Goal: Information Seeking & Learning: Check status

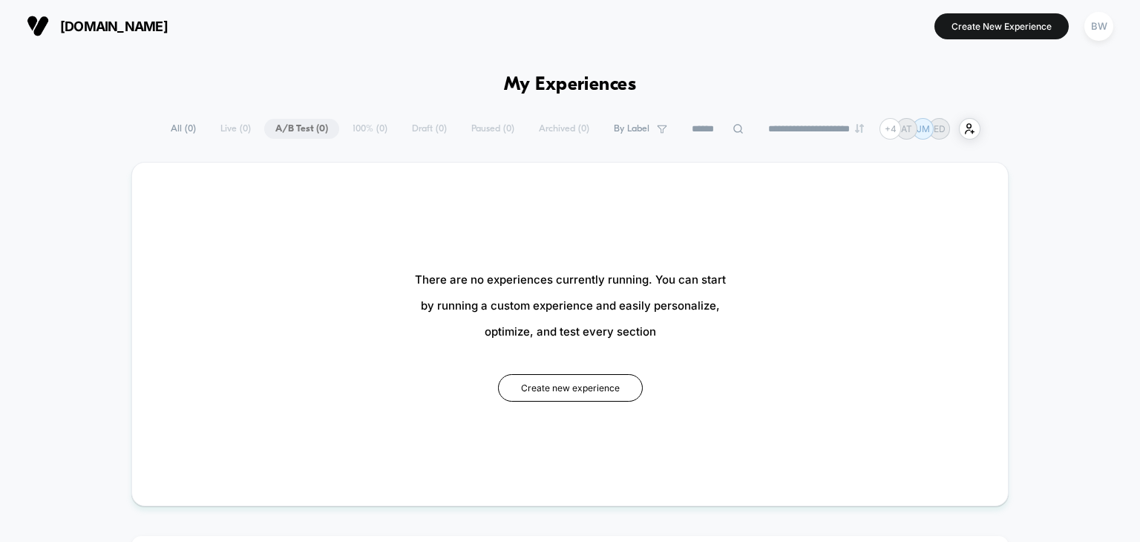
click at [229, 125] on div "**********" at bounding box center [570, 129] width 821 height 22
click at [162, 24] on span "[DOMAIN_NAME]" at bounding box center [114, 27] width 108 height 16
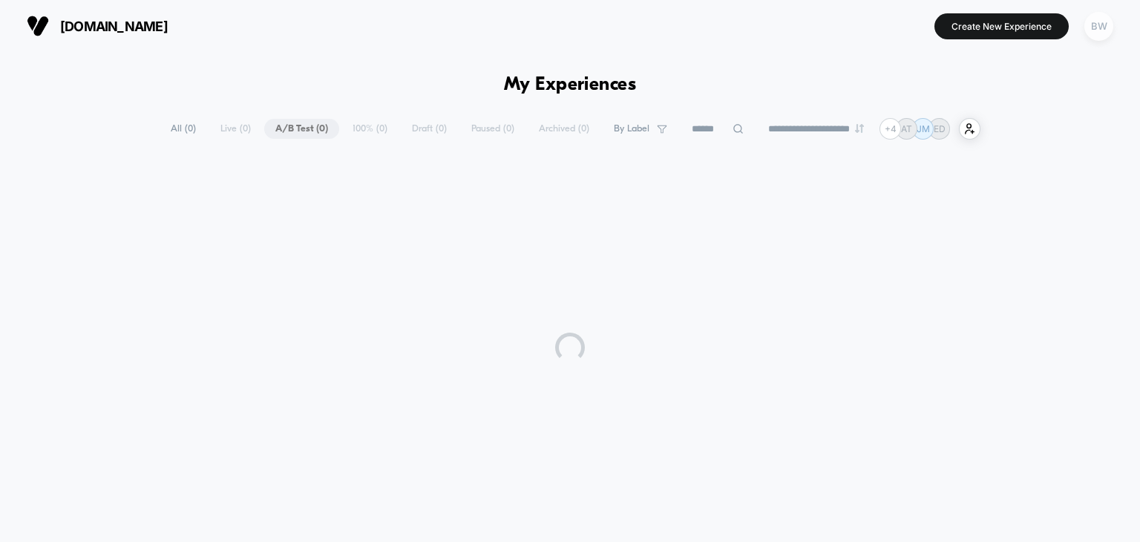
click at [1092, 36] on div "BW" at bounding box center [1099, 26] width 29 height 29
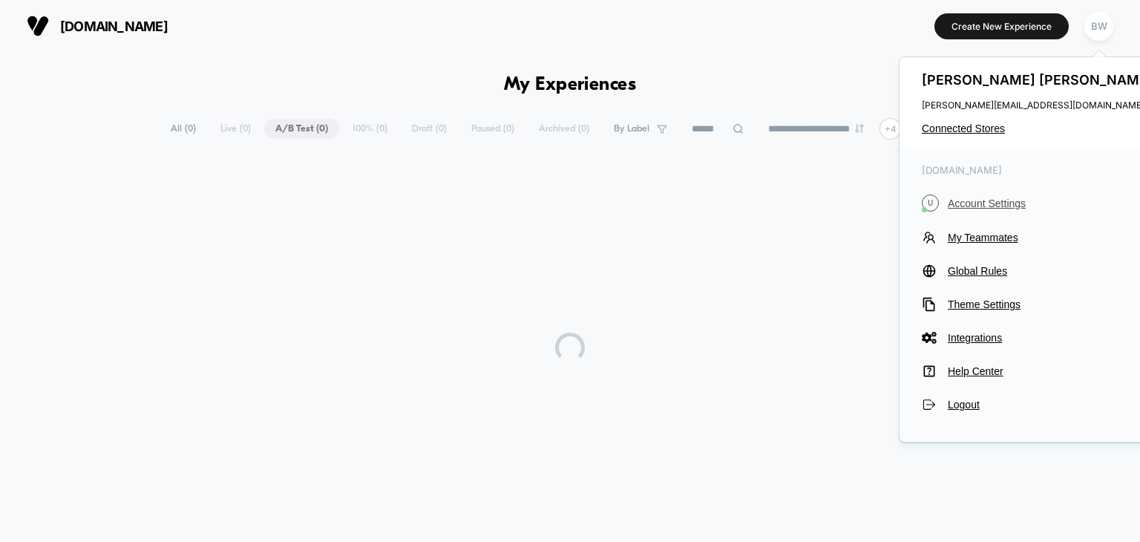
click at [982, 206] on span "Account Settings" at bounding box center [1052, 203] width 209 height 12
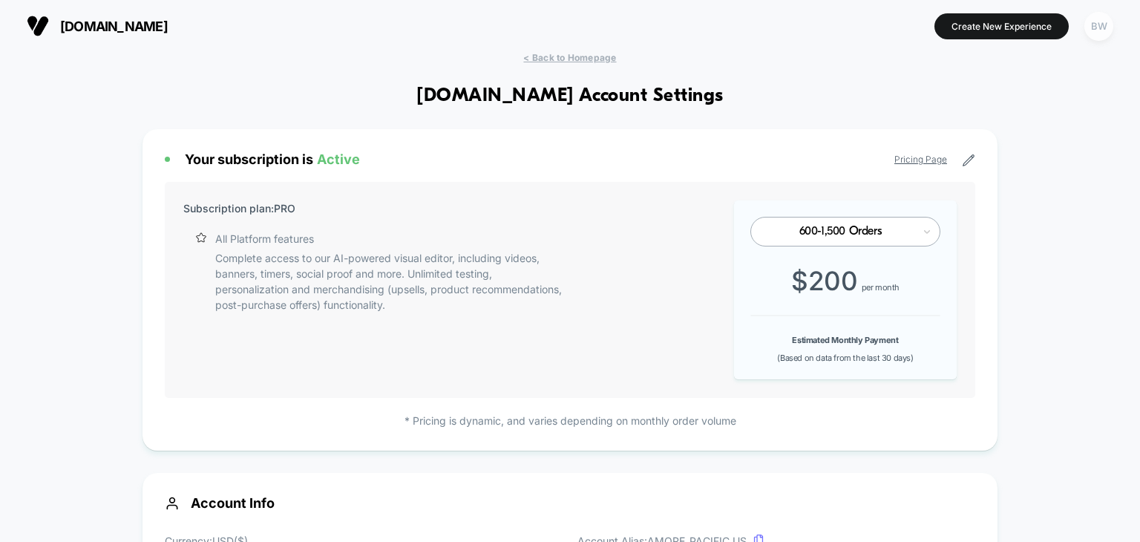
click at [1101, 26] on div "BW" at bounding box center [1099, 26] width 29 height 29
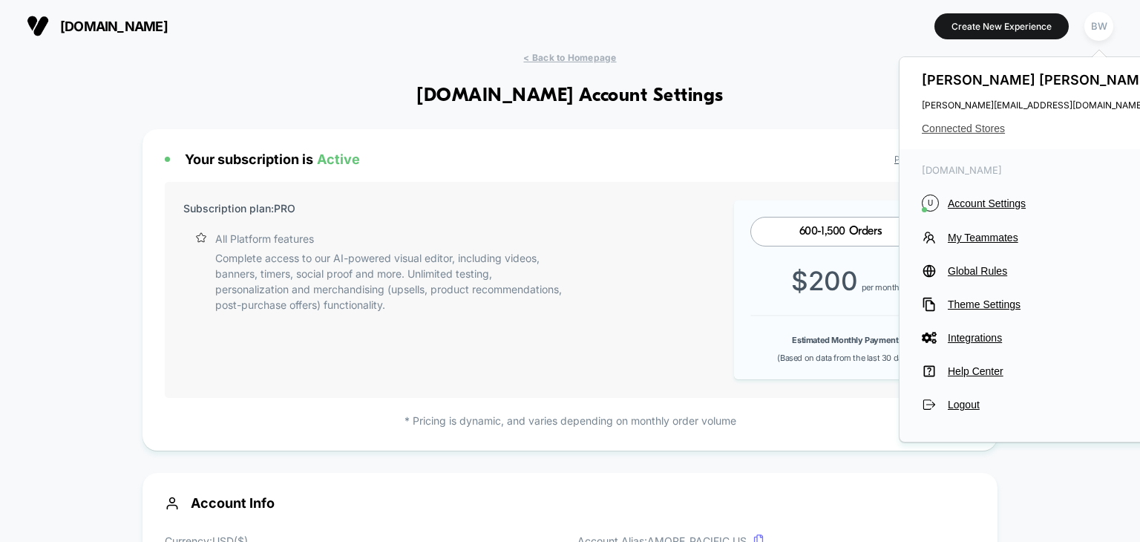
click at [970, 132] on span "Connected Stores" at bounding box center [1039, 129] width 235 height 12
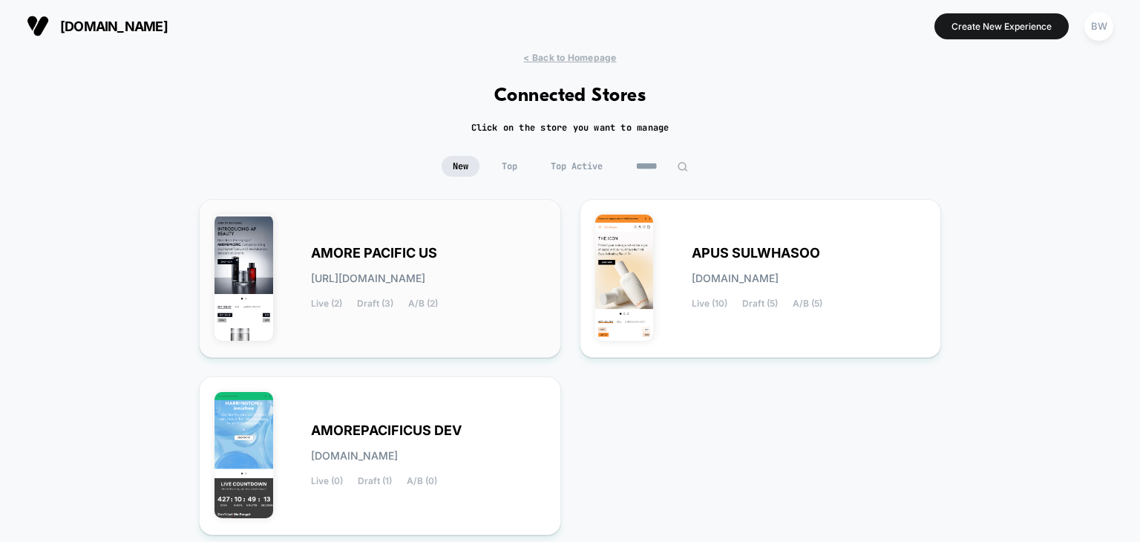
click at [434, 310] on div "AMORE PACIFIC US [URL][DOMAIN_NAME] Live (2) Draft (3) A/B (2)" at bounding box center [380, 279] width 331 height 128
click at [722, 320] on div "APUS SULWHASOO [DOMAIN_NAME] Live (10) Draft (5) A/B (5)" at bounding box center [760, 279] width 331 height 128
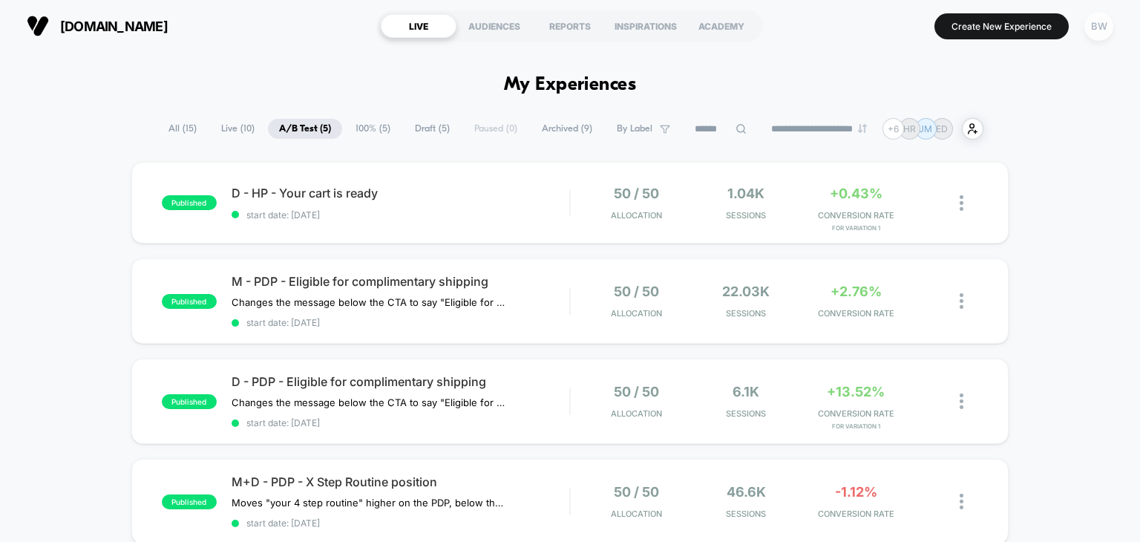
click at [1094, 30] on div "BW" at bounding box center [1099, 26] width 29 height 29
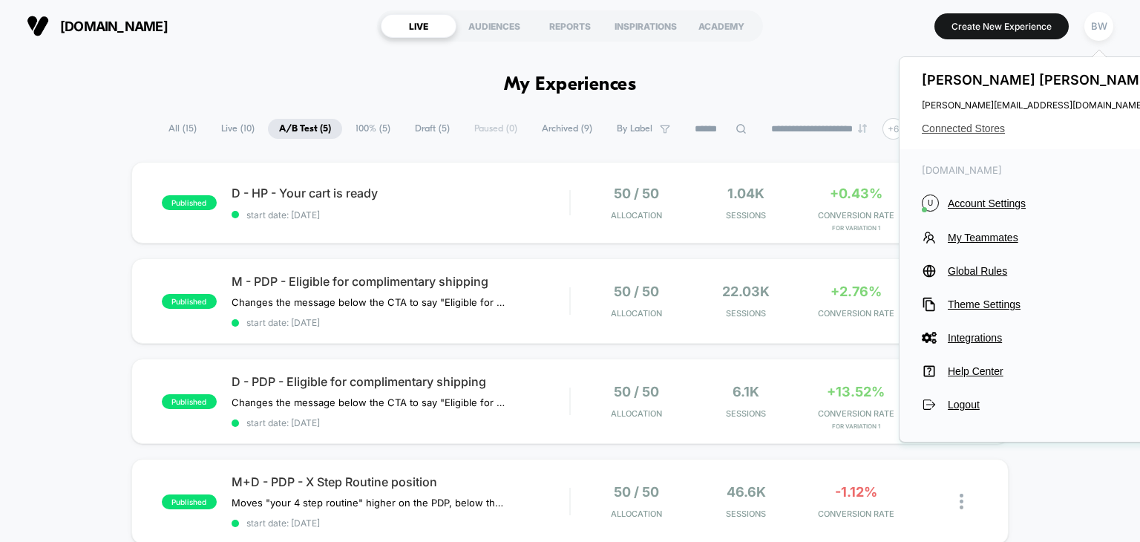
click at [967, 128] on span "Connected Stores" at bounding box center [1039, 129] width 235 height 12
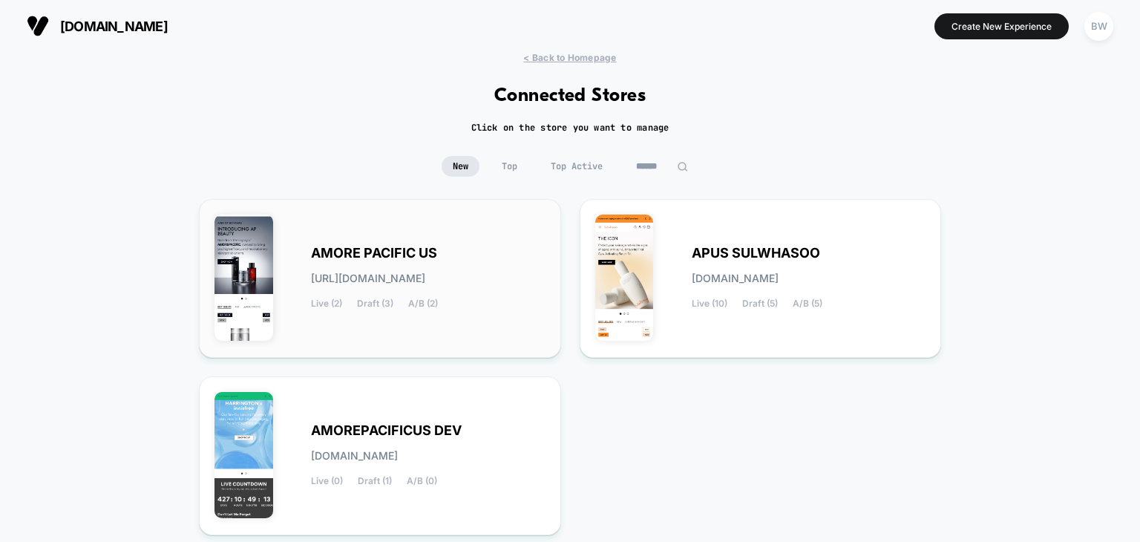
click at [415, 298] on span "A/B (2)" at bounding box center [423, 303] width 30 height 10
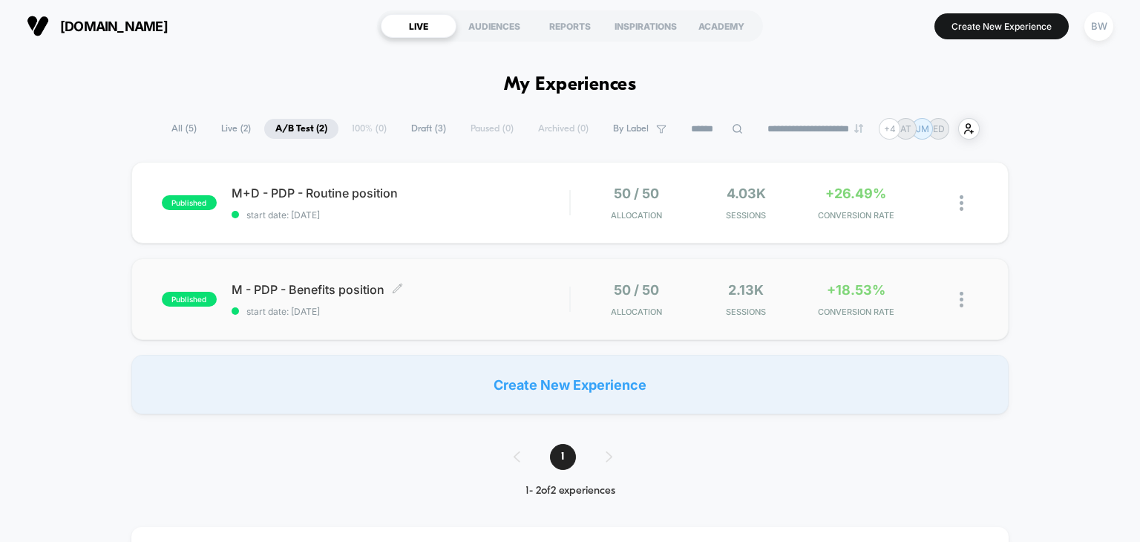
click at [478, 287] on span "M - PDP - Benefits position Click to edit experience details" at bounding box center [401, 289] width 339 height 15
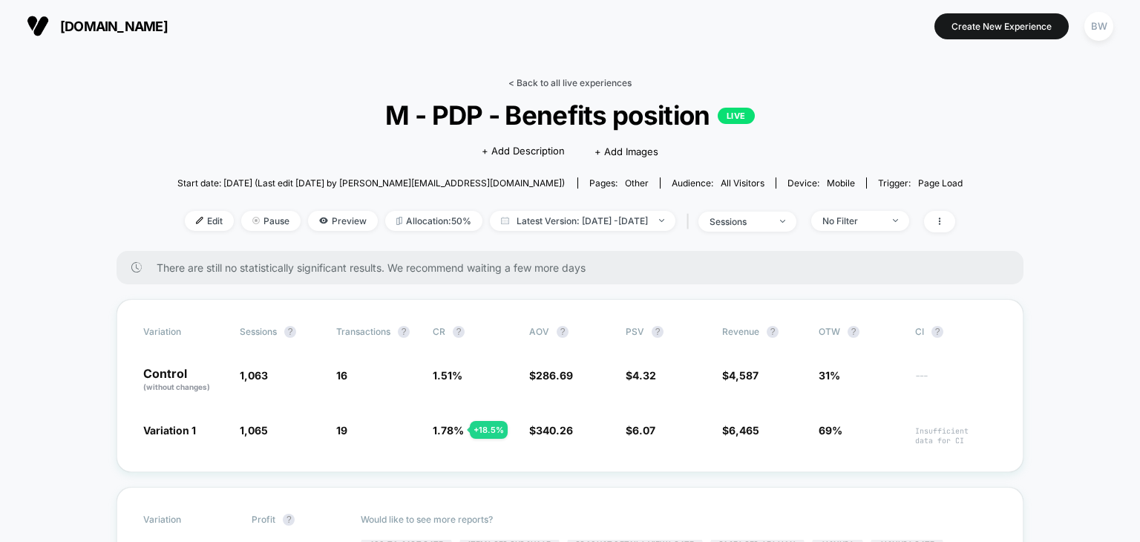
click at [527, 78] on link "< Back to all live experiences" at bounding box center [570, 82] width 123 height 11
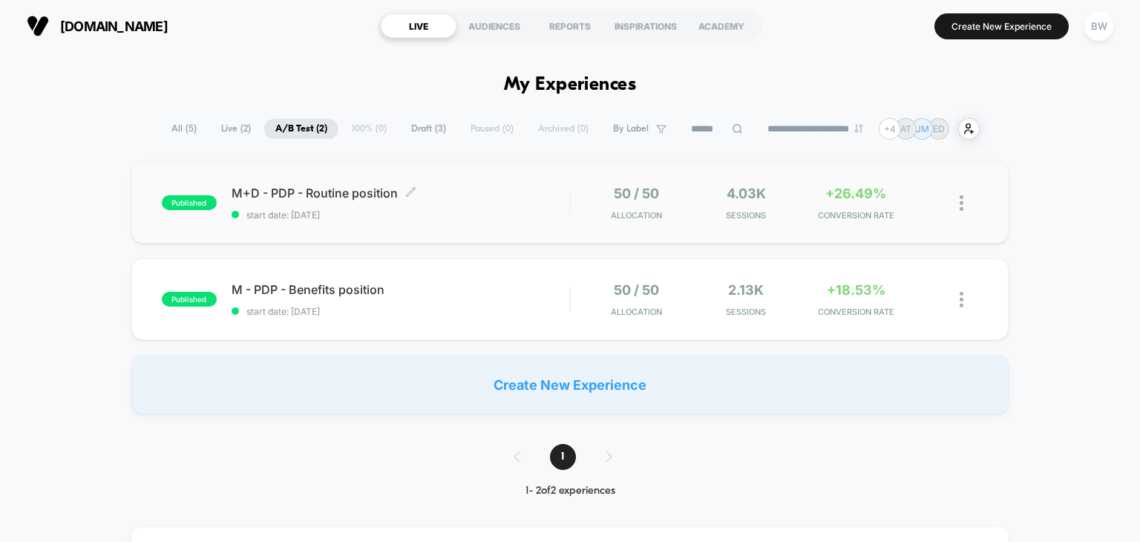
click at [552, 215] on span "start date: [DATE]" at bounding box center [401, 214] width 339 height 11
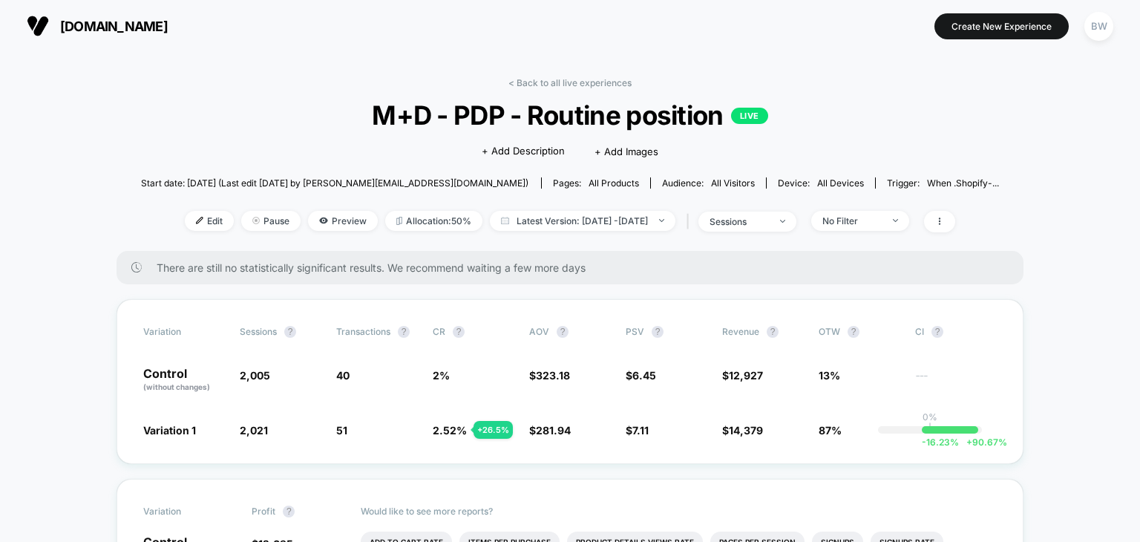
scroll to position [15, 0]
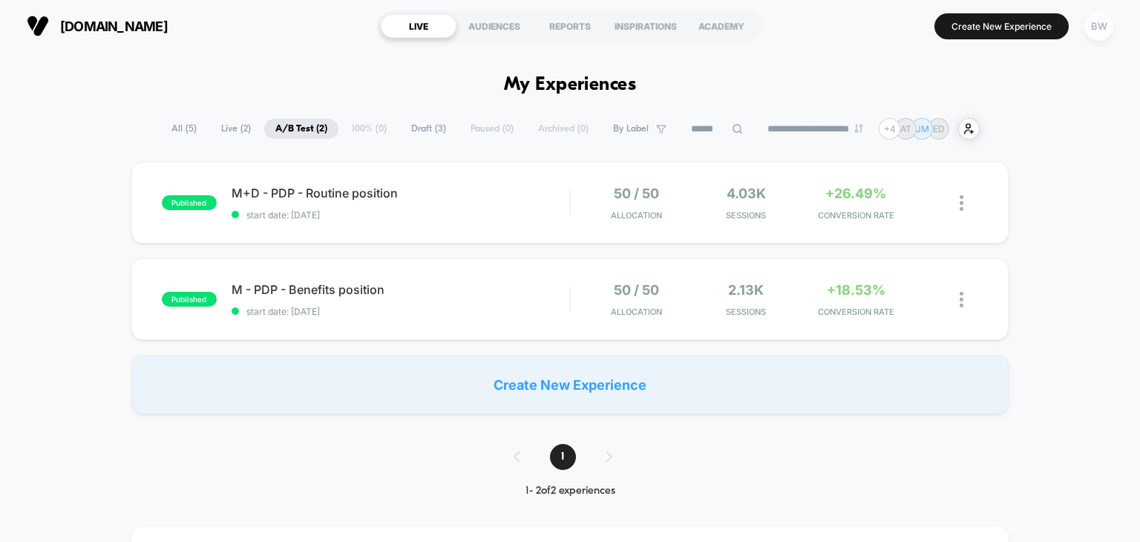
click at [1087, 32] on div "BW" at bounding box center [1099, 26] width 29 height 29
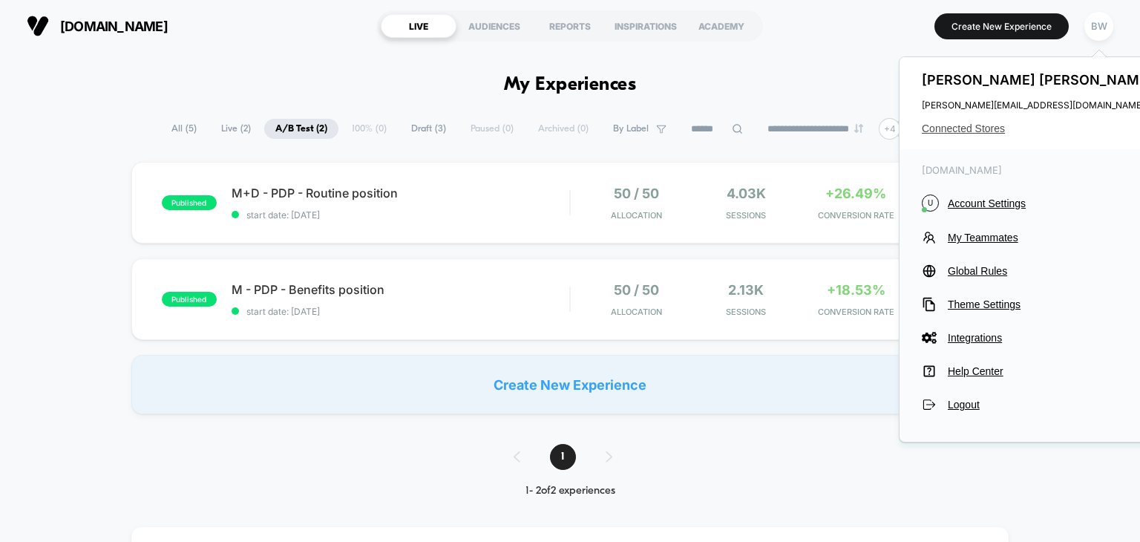
click at [947, 128] on span "Connected Stores" at bounding box center [1039, 129] width 235 height 12
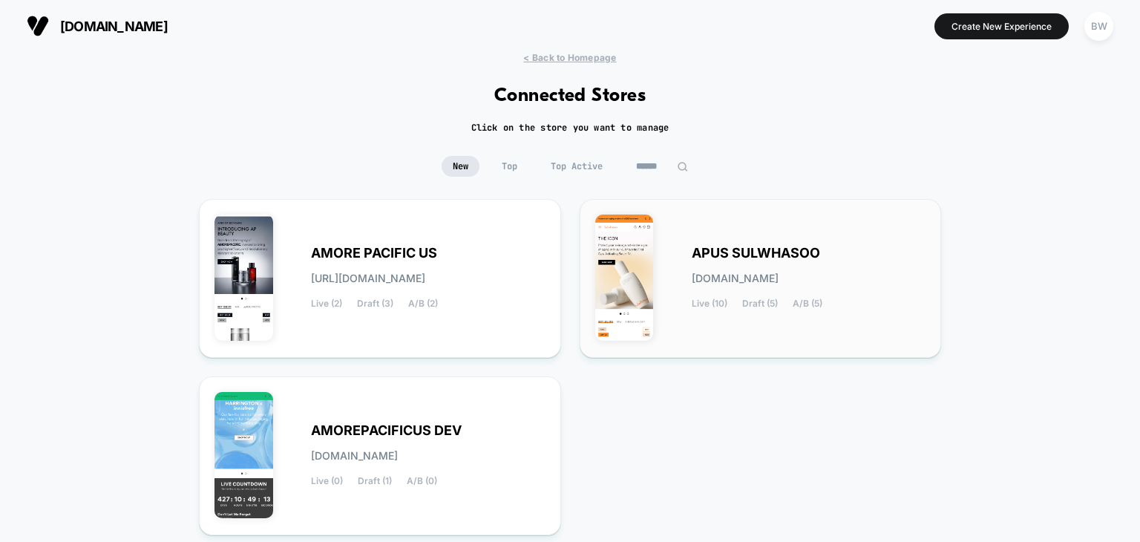
click at [719, 324] on div "APUS SULWHASOO [DOMAIN_NAME] Live (10) Draft (5) A/B (5)" at bounding box center [760, 279] width 331 height 128
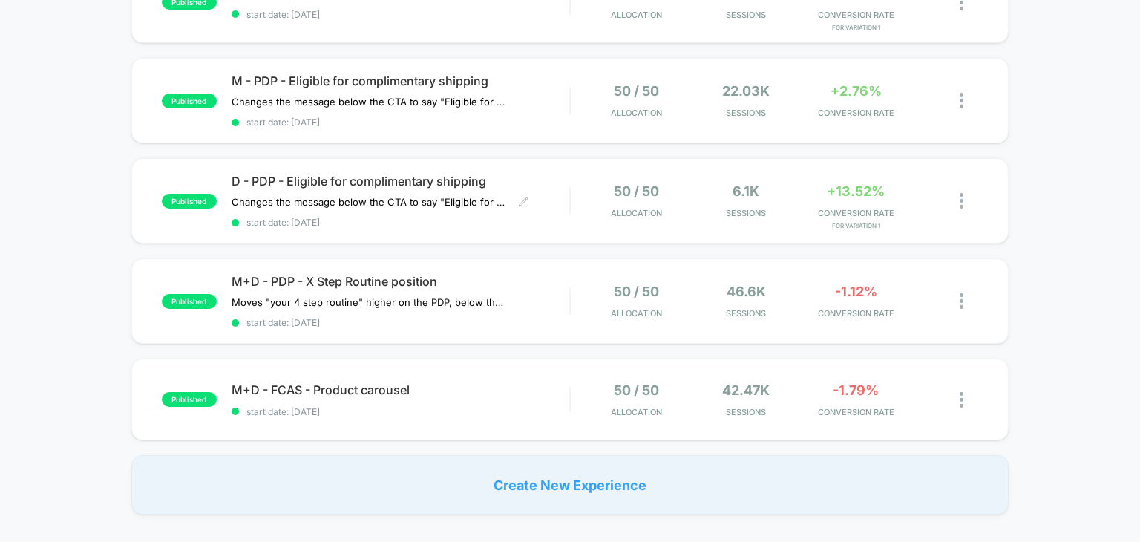
scroll to position [199, 0]
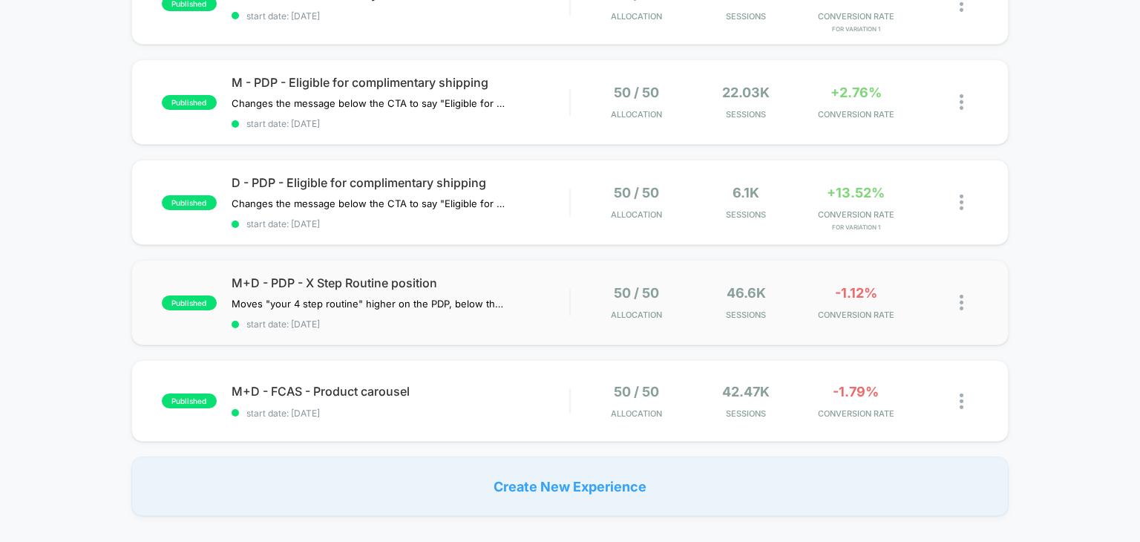
click at [413, 329] on div "published M+D - PDP - X Step Routine position Moves "your 4 step routine" highe…" at bounding box center [570, 302] width 878 height 85
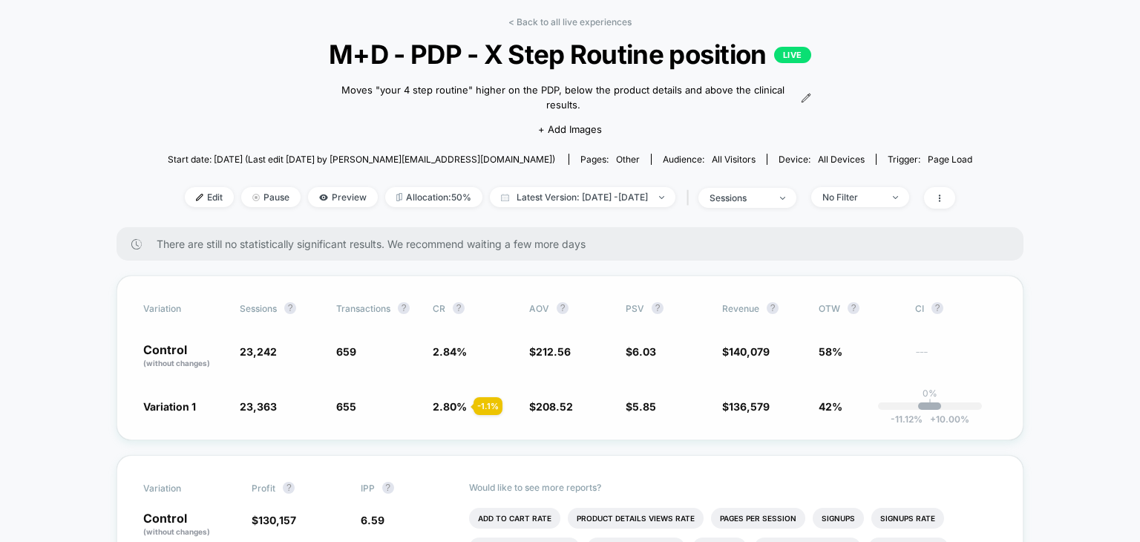
scroll to position [9, 0]
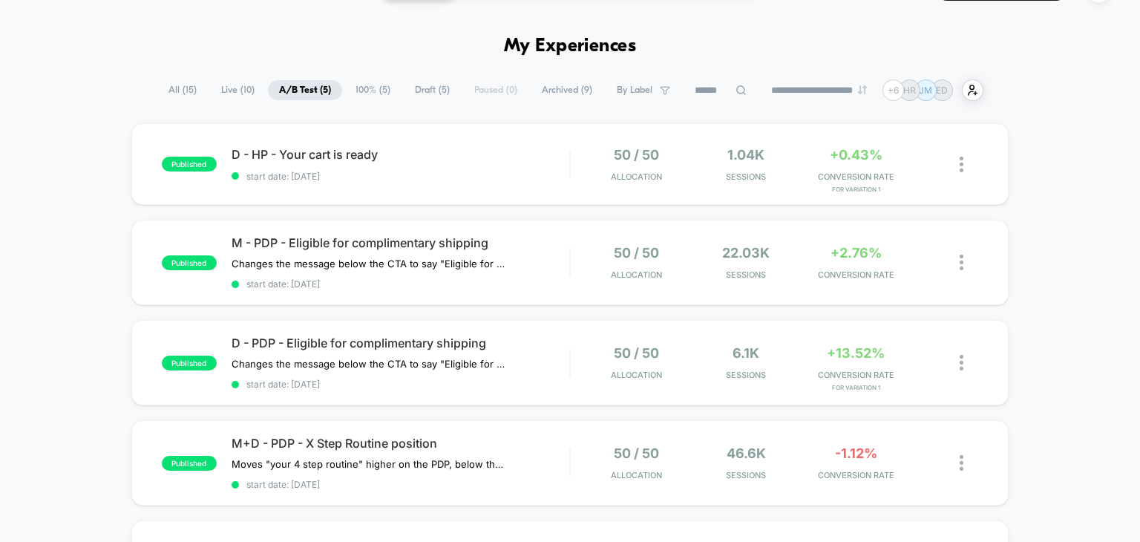
scroll to position [39, 0]
click at [502, 162] on div "D - HP - Your cart is ready Click to edit experience details Click to edit expe…" at bounding box center [401, 164] width 339 height 35
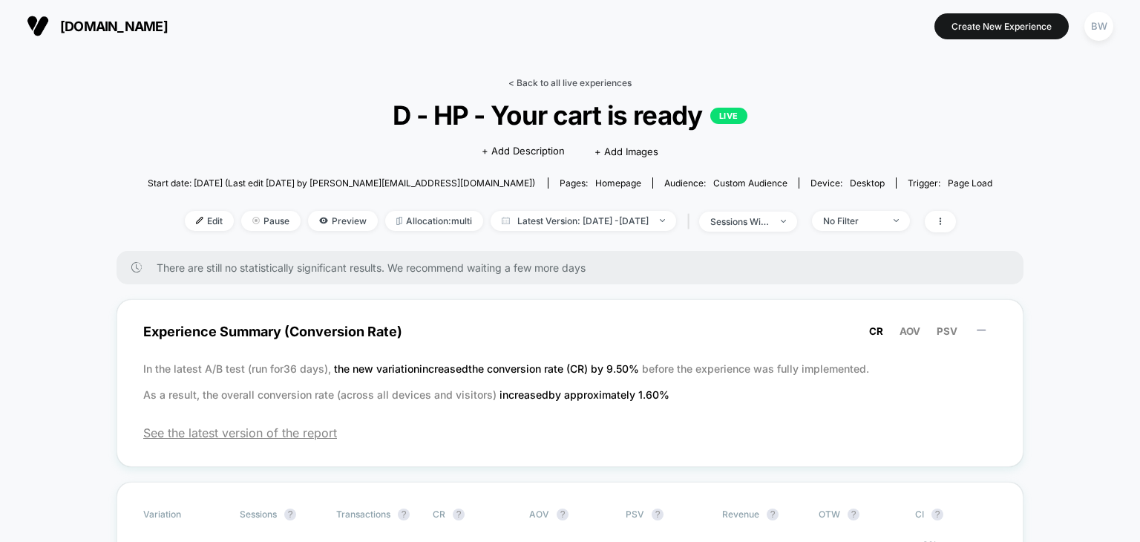
click at [597, 84] on link "< Back to all live experiences" at bounding box center [570, 82] width 123 height 11
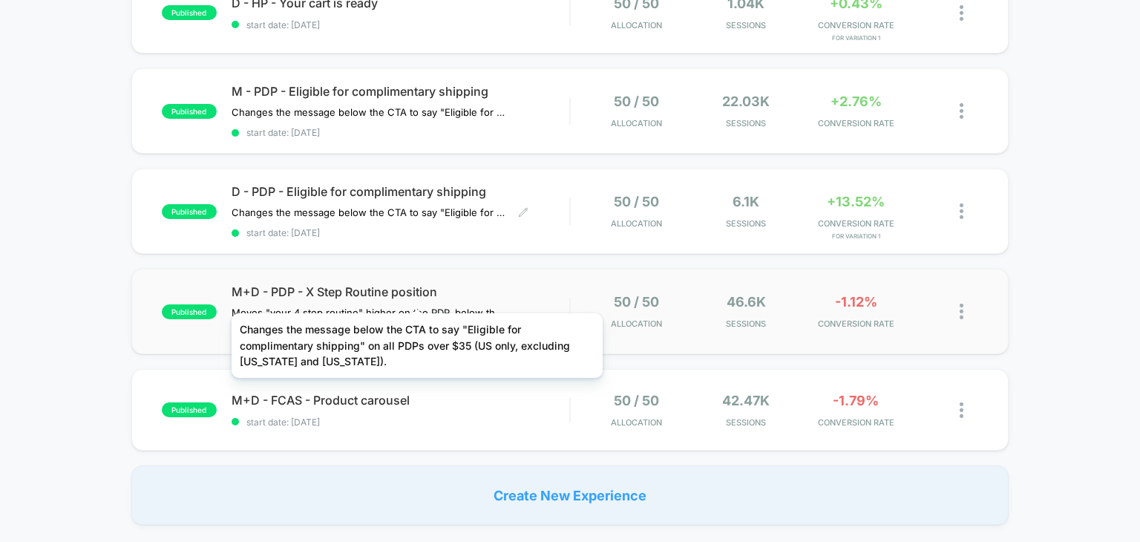
scroll to position [196, 0]
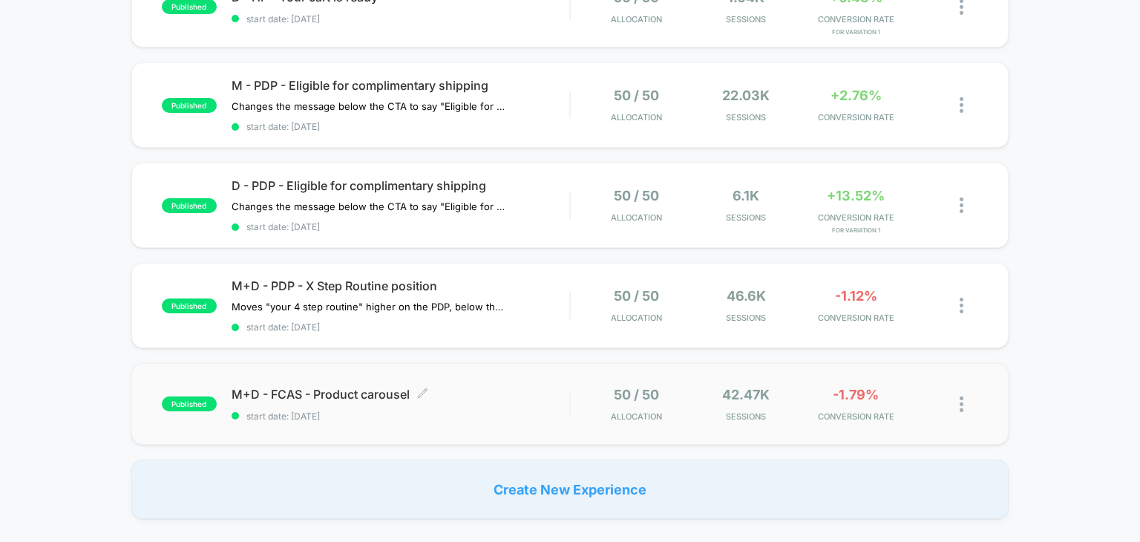
click at [352, 404] on div "M+D - FCAS - Product carousel Click to edit experience details Click to edit ex…" at bounding box center [401, 404] width 339 height 35
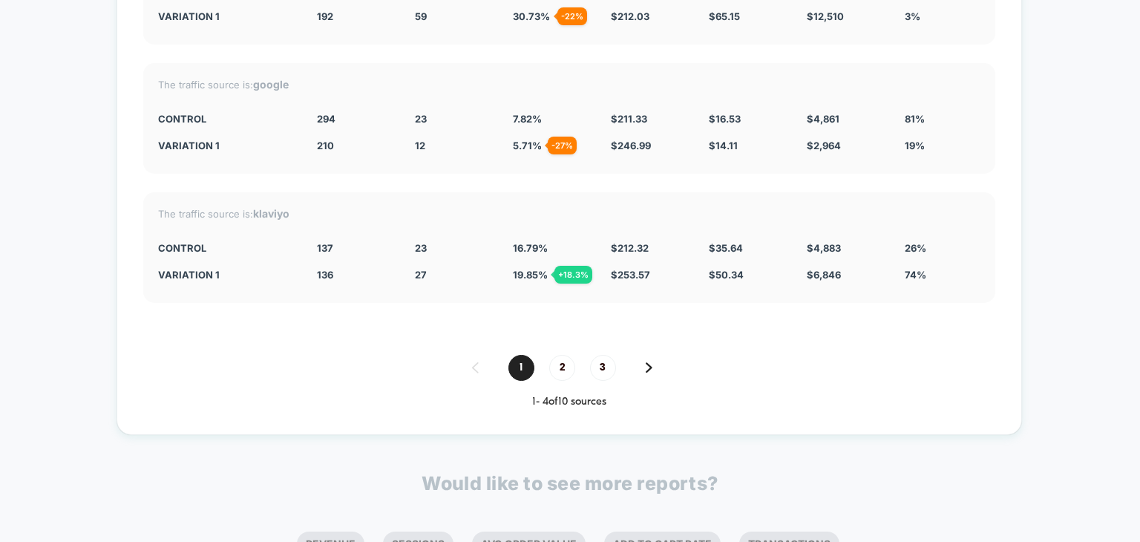
scroll to position [3029, 0]
